Goal: Find specific page/section: Find specific page/section

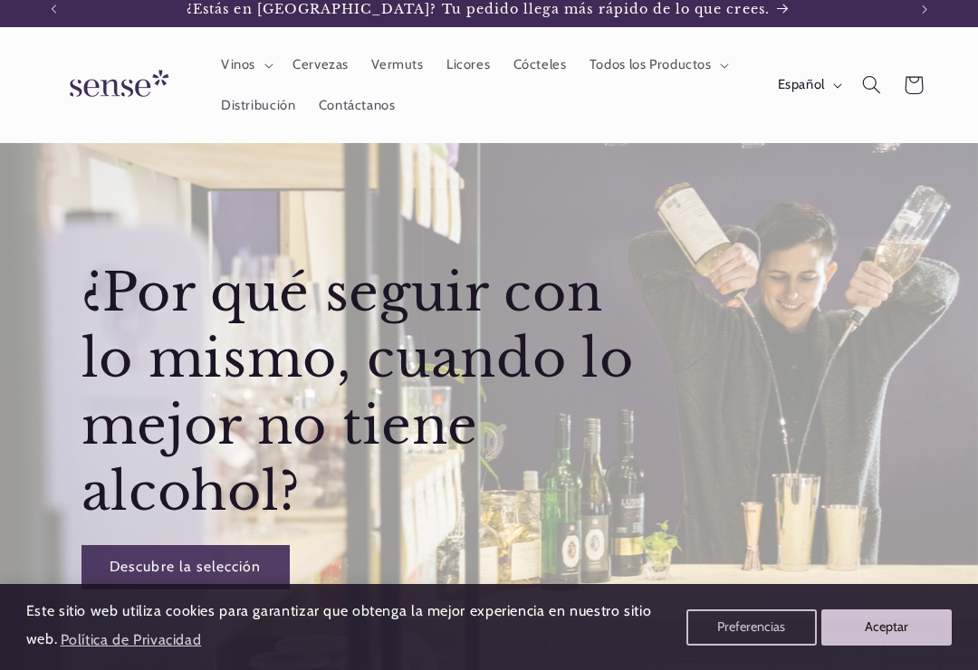
scroll to position [12, 0]
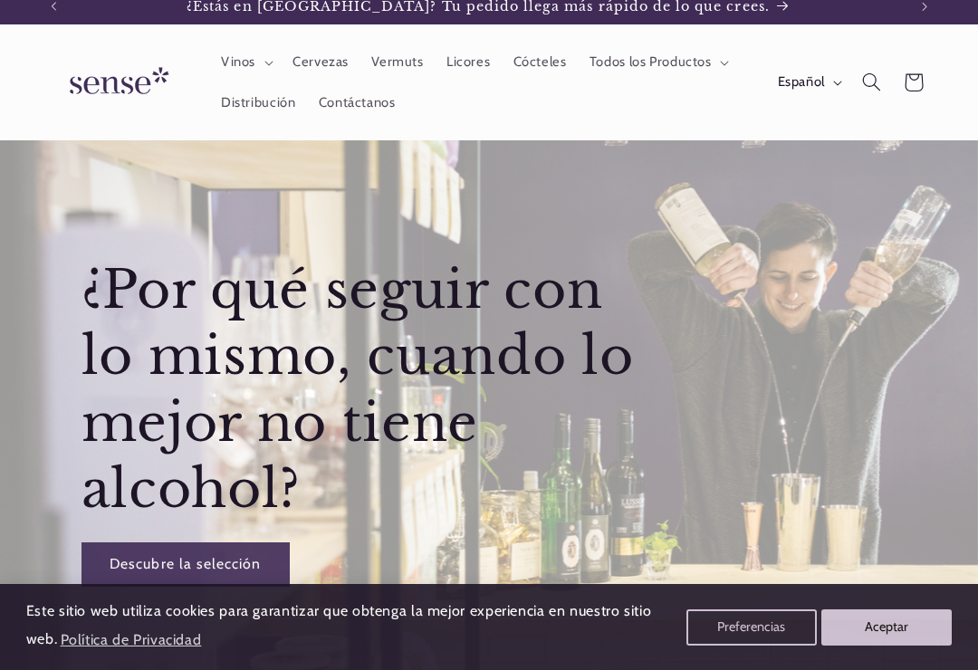
click at [812, 77] on span "Español" at bounding box center [801, 82] width 47 height 20
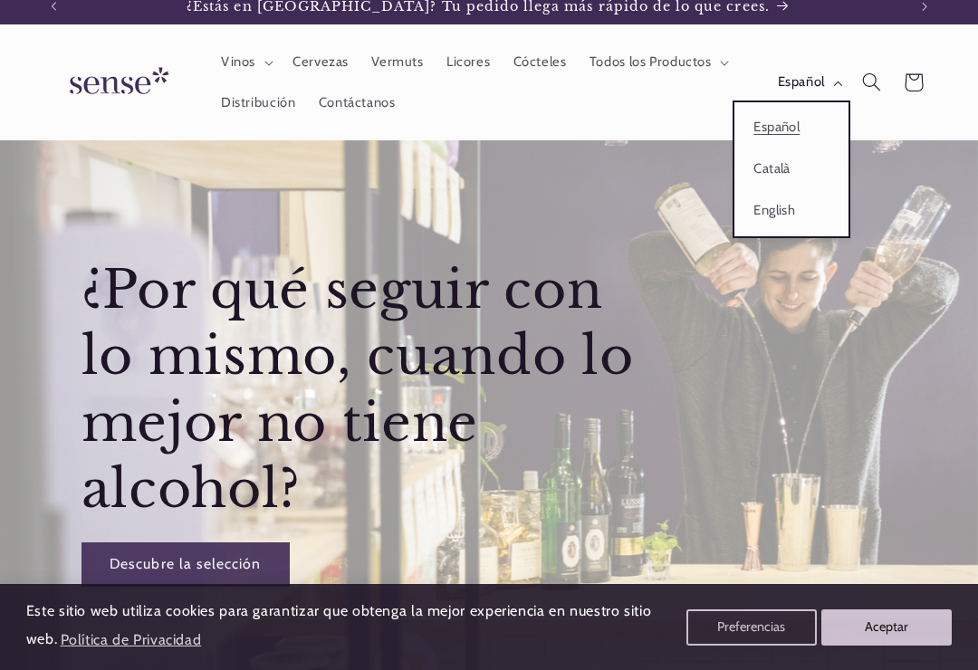
click at [761, 170] on link "Català" at bounding box center [791, 170] width 114 height 42
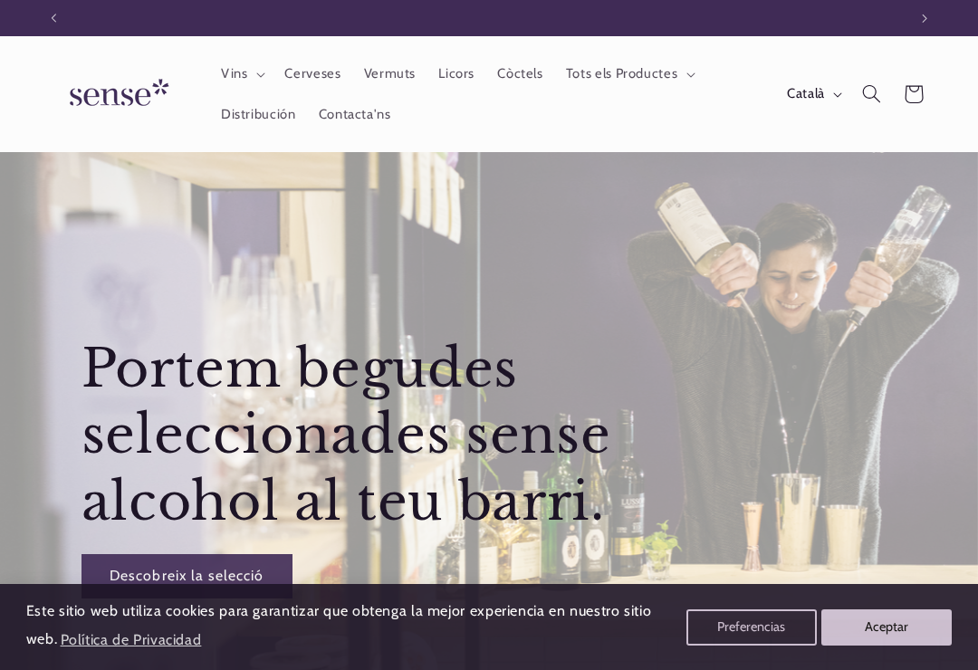
scroll to position [0, 853]
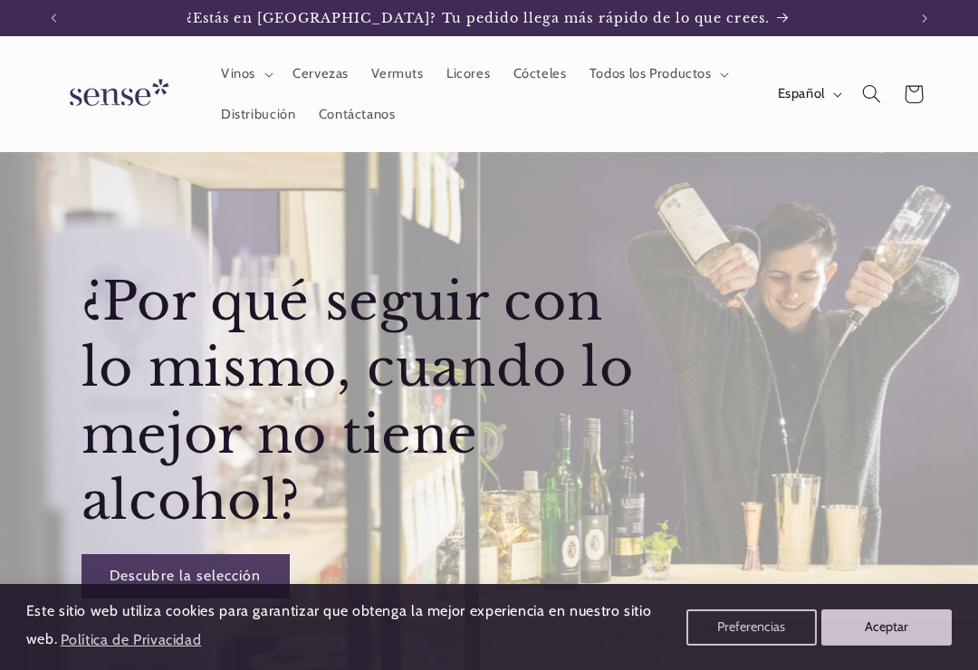
click at [807, 84] on span "Español" at bounding box center [801, 94] width 47 height 20
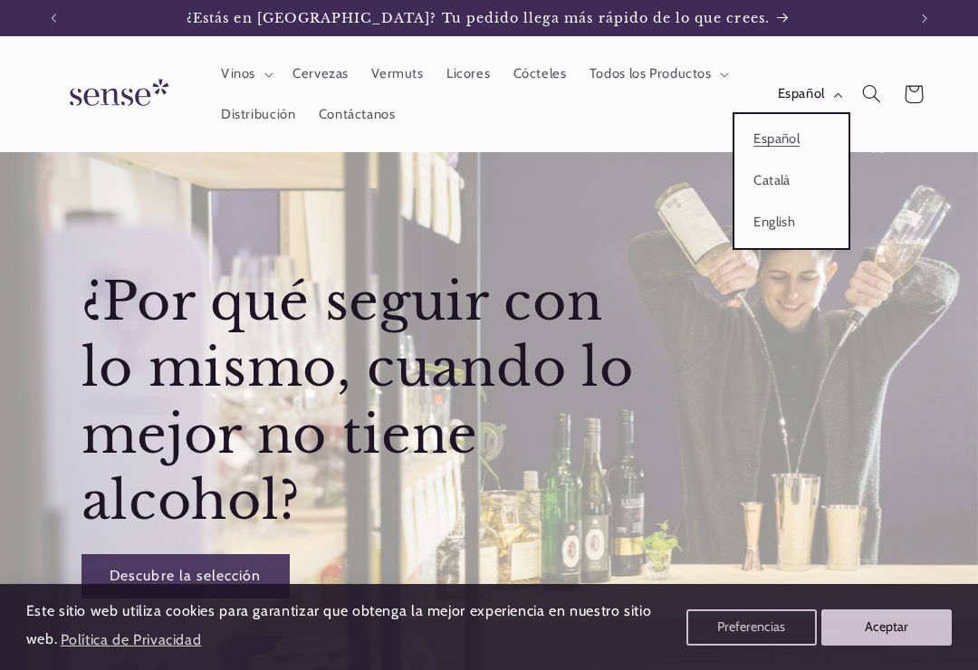
click at [765, 181] on link "Català" at bounding box center [791, 181] width 114 height 42
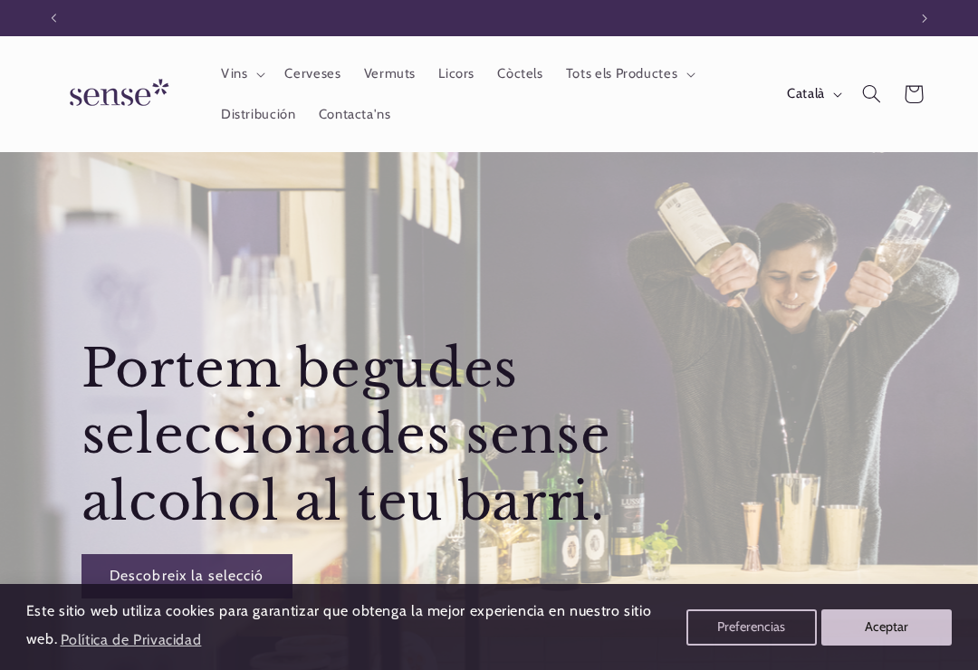
scroll to position [0, 853]
click at [254, 110] on span "Distribución" at bounding box center [258, 114] width 75 height 17
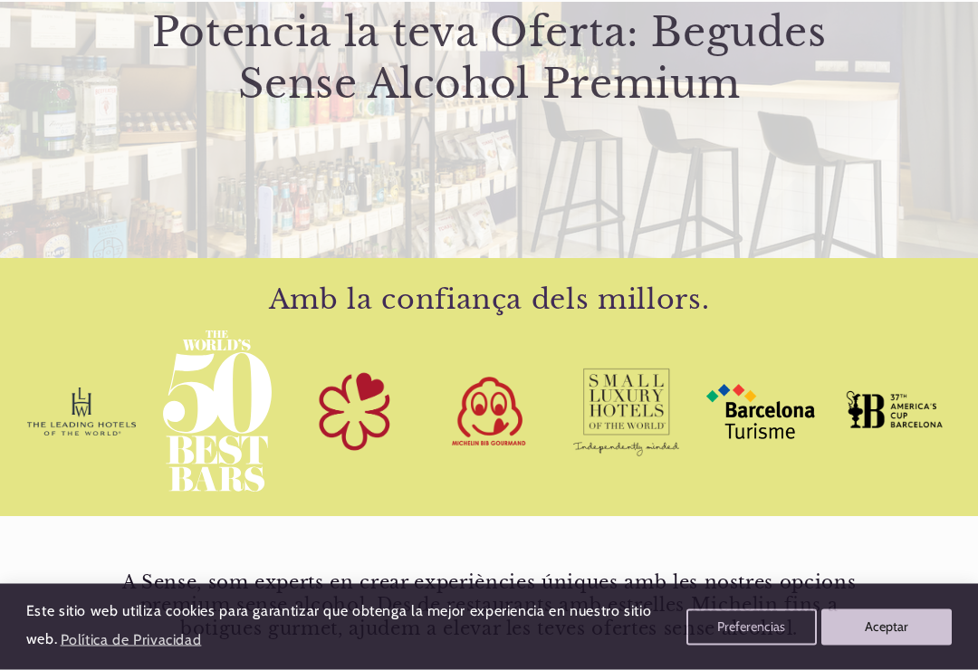
scroll to position [294, 0]
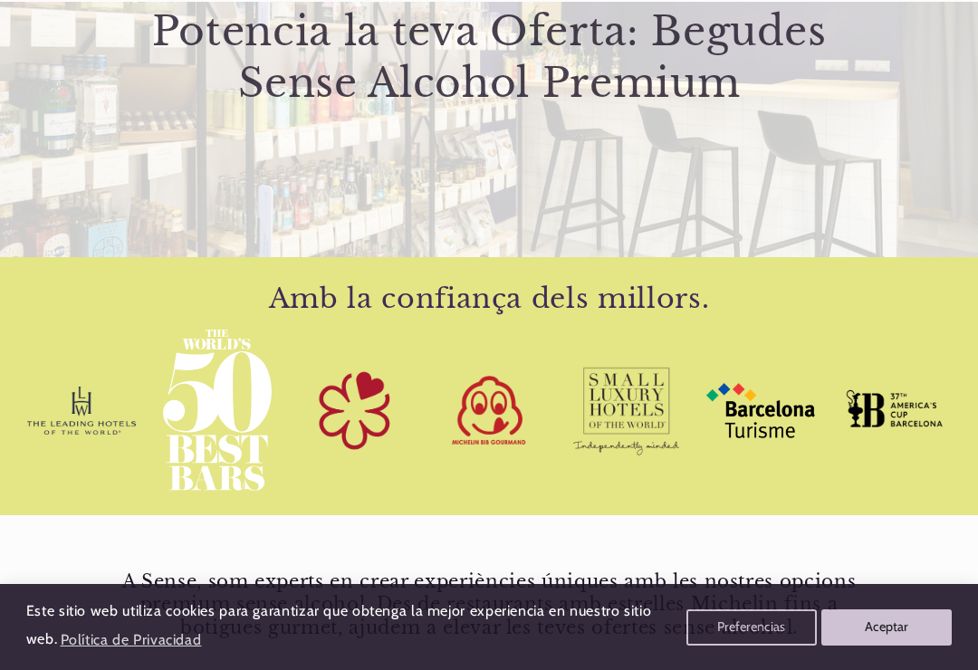
click at [868, 644] on button "Aceptar" at bounding box center [886, 627] width 130 height 36
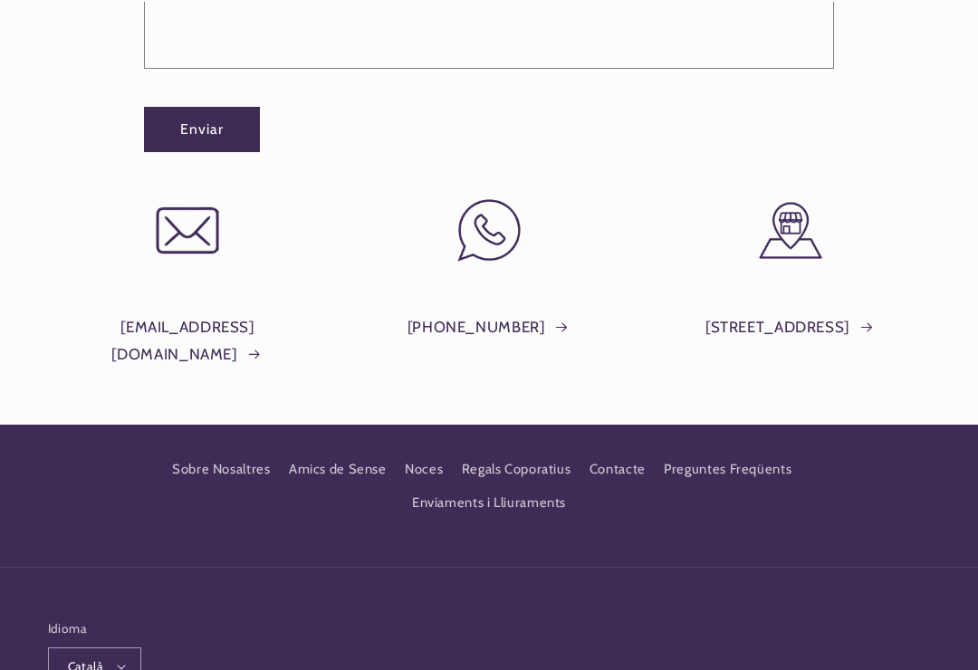
scroll to position [0, 853]
click at [830, 322] on link "Plaça del Sol, 1, Barcelona" at bounding box center [790, 327] width 170 height 27
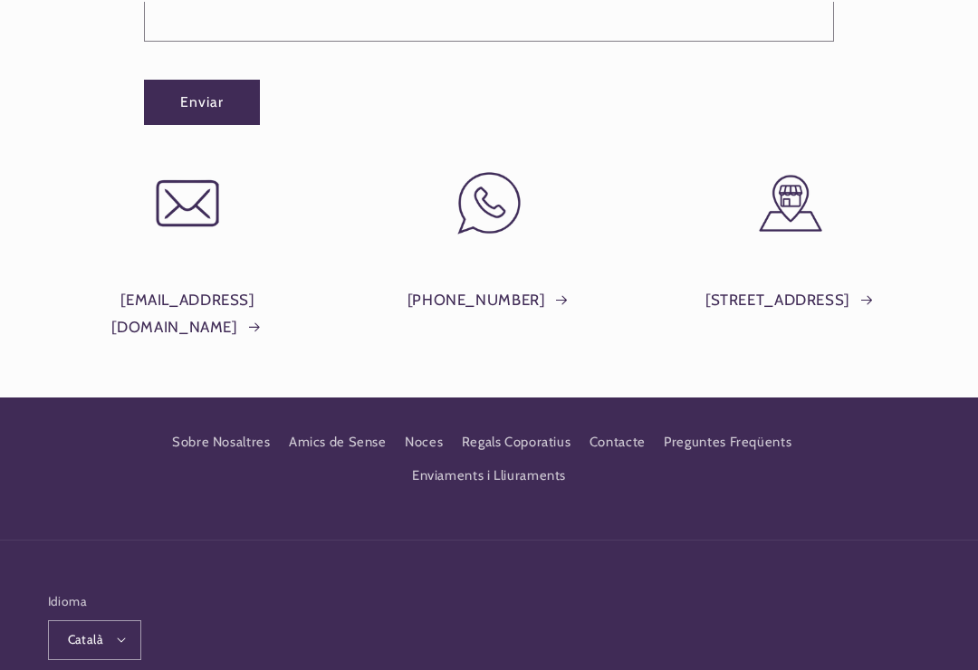
scroll to position [1769, 0]
